Goal: Contribute content: Contribute content

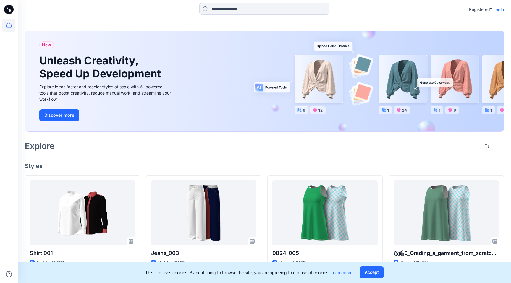
click at [499, 11] on p "Login" at bounding box center [498, 10] width 11 height 6
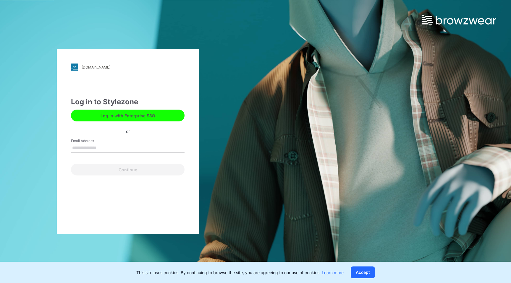
type input "**********"
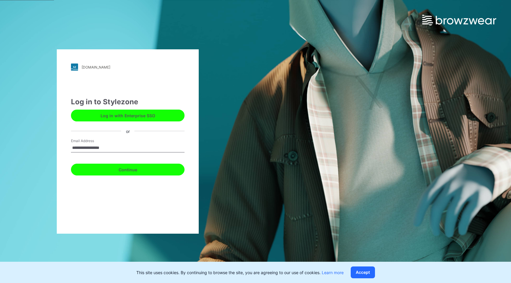
click at [129, 172] on button "Continue" at bounding box center [128, 170] width 114 height 12
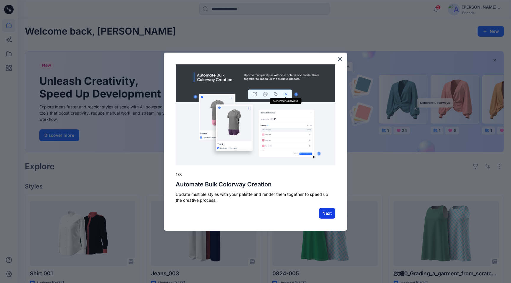
click at [327, 215] on button "Next" at bounding box center [327, 213] width 17 height 11
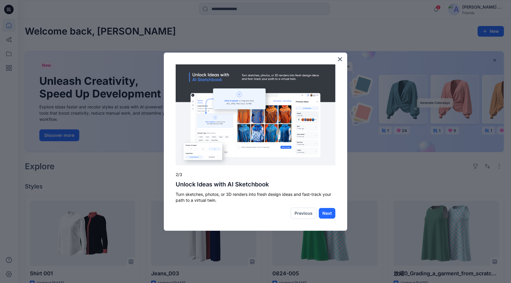
click at [327, 215] on button "Next" at bounding box center [327, 213] width 17 height 11
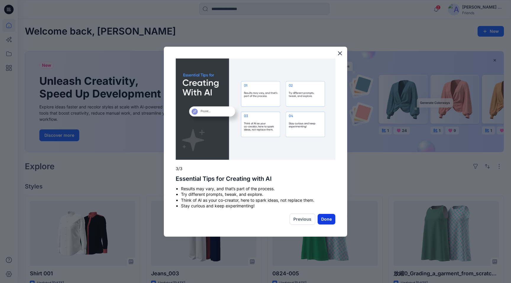
click at [328, 218] on button "Done" at bounding box center [326, 219] width 18 height 11
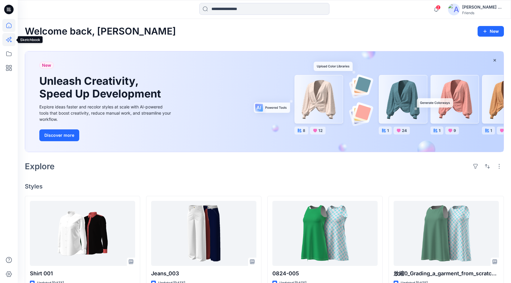
click at [9, 43] on icon at bounding box center [8, 39] width 13 height 13
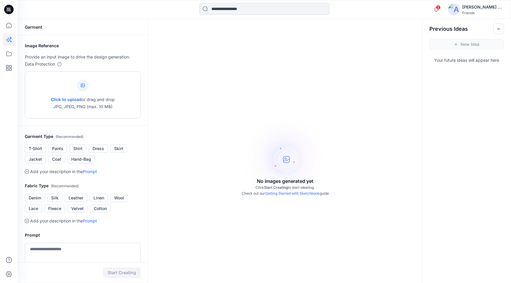
click at [83, 85] on icon at bounding box center [82, 84] width 1 height 1
click at [89, 82] on div "Click to upload or drag and drop JPG, JPEG, PNG (max. 10 MB)" at bounding box center [83, 94] width 64 height 45
type input "**********"
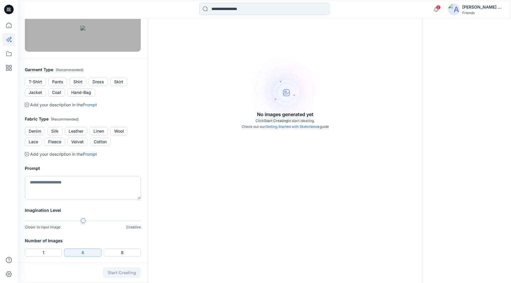
scroll to position [70, 0]
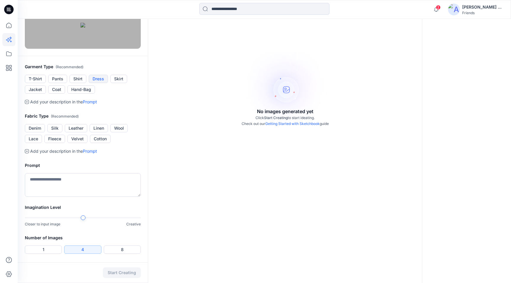
click at [102, 83] on button "Dress" at bounding box center [98, 79] width 19 height 8
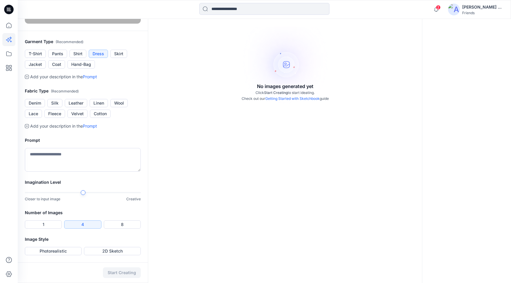
scroll to position [119, 0]
click at [98, 118] on button "Cotton" at bounding box center [100, 114] width 21 height 8
click at [57, 172] on textarea at bounding box center [83, 160] width 116 height 24
type textarea "*"
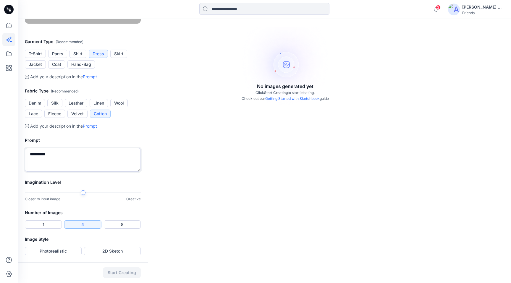
click at [97, 194] on div at bounding box center [83, 193] width 116 height 4
type textarea "*********"
click at [108, 253] on button "2D Sketch" at bounding box center [112, 251] width 57 height 8
click at [67, 253] on button "Photorealistic" at bounding box center [53, 251] width 57 height 8
click at [122, 274] on button "Start Creating" at bounding box center [122, 272] width 38 height 11
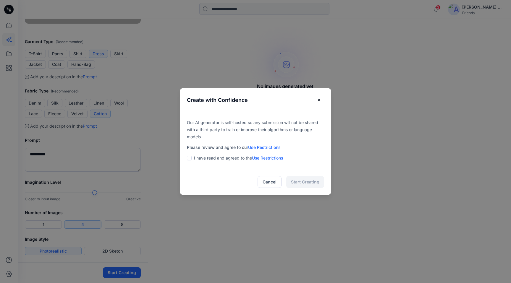
click at [191, 159] on span at bounding box center [189, 158] width 5 height 5
click at [303, 181] on button "Start Creating" at bounding box center [305, 182] width 38 height 12
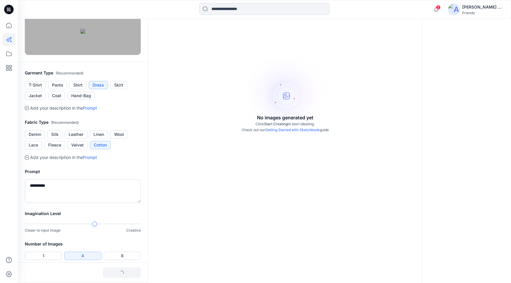
scroll to position [0, 0]
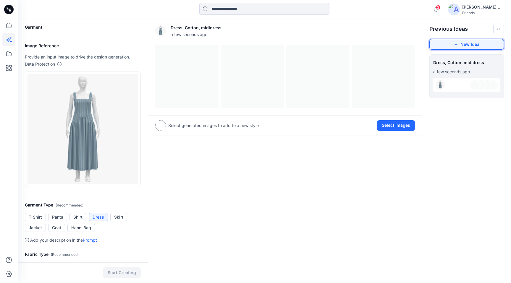
click at [461, 46] on button "New Idea" at bounding box center [466, 44] width 74 height 11
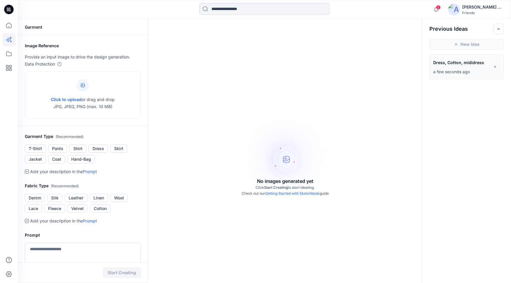
click at [463, 64] on span "Dress, Cotton, mididress" at bounding box center [461, 62] width 56 height 9
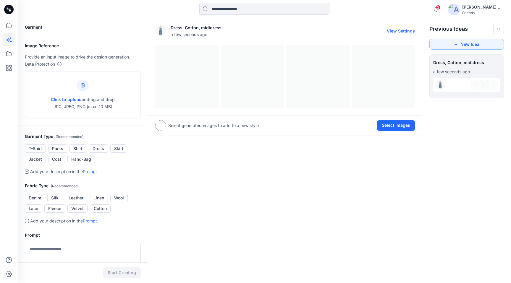
click at [198, 73] on div at bounding box center [285, 76] width 260 height 63
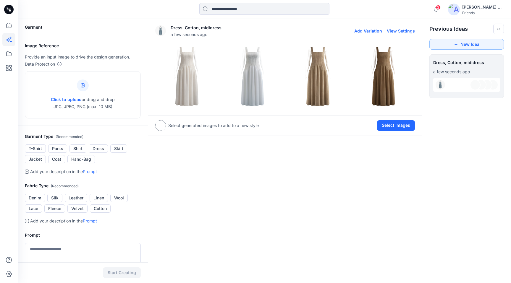
click at [386, 81] on img at bounding box center [383, 76] width 63 height 63
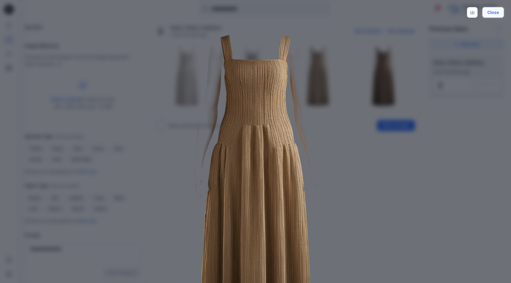
click at [495, 12] on button "Close" at bounding box center [493, 12] width 22 height 11
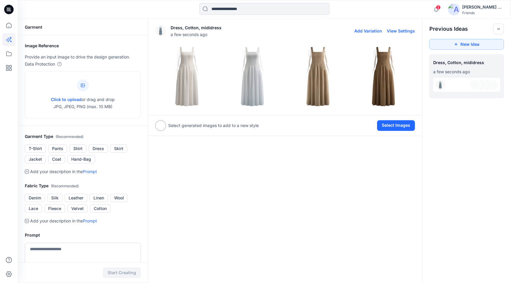
click at [314, 85] on img at bounding box center [317, 76] width 63 height 63
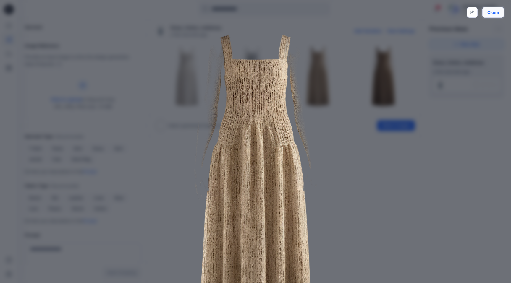
click at [491, 15] on button "Close" at bounding box center [493, 12] width 22 height 11
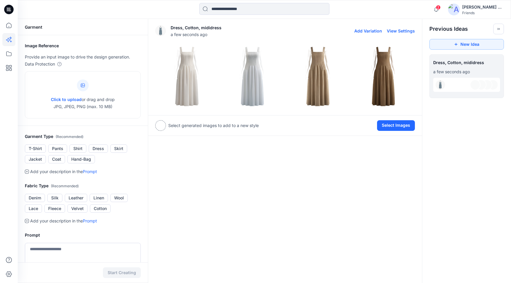
click at [189, 76] on img at bounding box center [186, 76] width 63 height 63
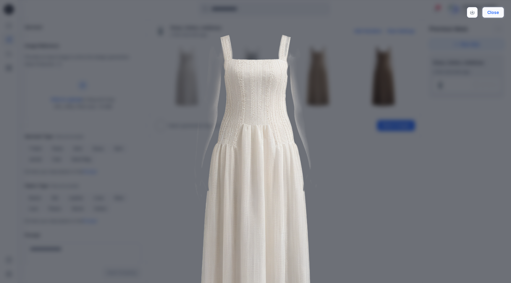
click at [495, 14] on button "Close" at bounding box center [493, 12] width 22 height 11
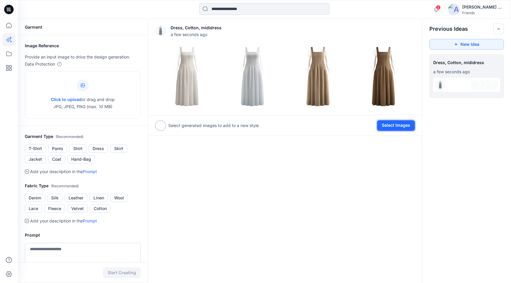
click at [398, 128] on button "Select Images" at bounding box center [396, 125] width 38 height 11
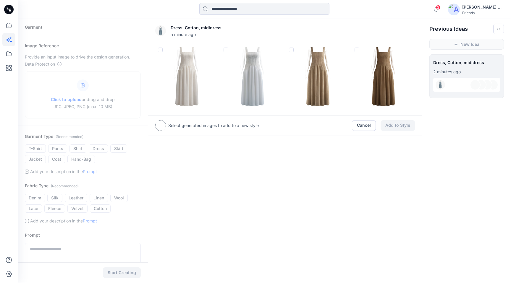
click at [380, 75] on img at bounding box center [383, 76] width 63 height 63
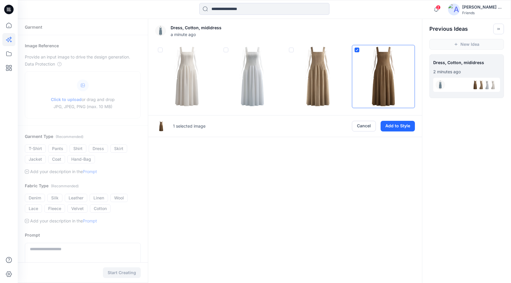
click at [356, 52] on img at bounding box center [383, 76] width 63 height 63
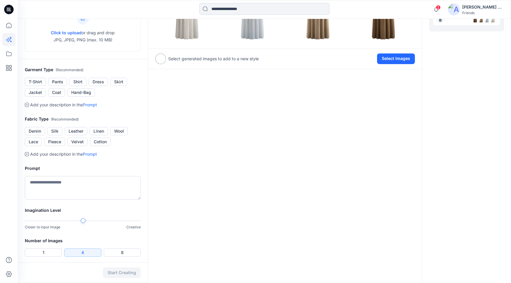
scroll to position [95, 0]
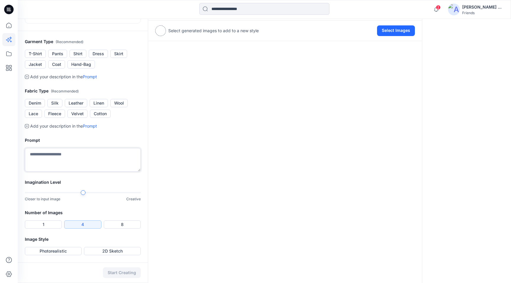
click at [70, 155] on textarea at bounding box center [83, 160] width 116 height 24
type textarea "**********"
click at [117, 250] on button "2D Sketch" at bounding box center [112, 251] width 57 height 8
